Goal: Check status: Check status

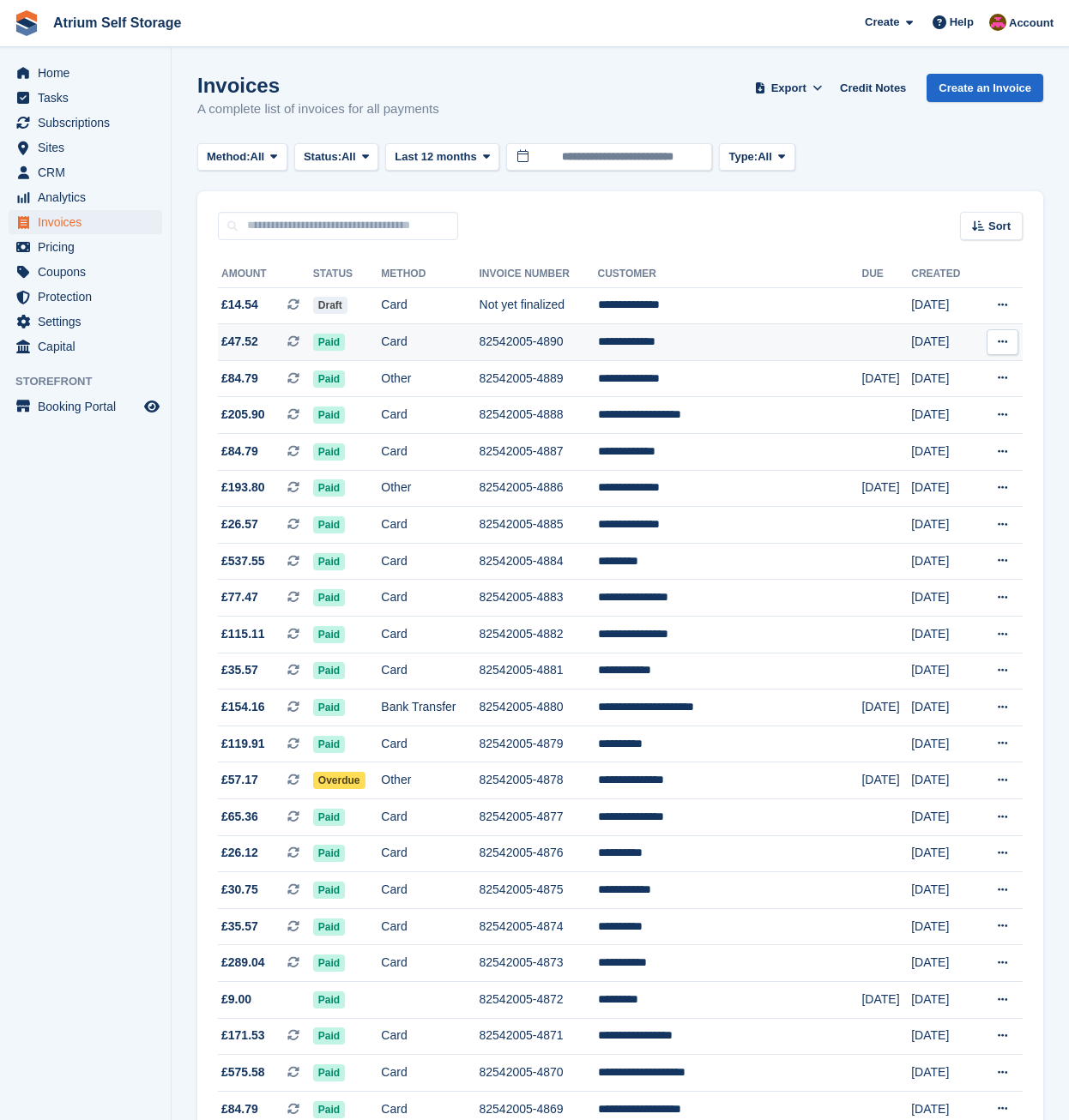
click at [685, 340] on td "**********" at bounding box center [729, 343] width 264 height 37
